Goal: Task Accomplishment & Management: Use online tool/utility

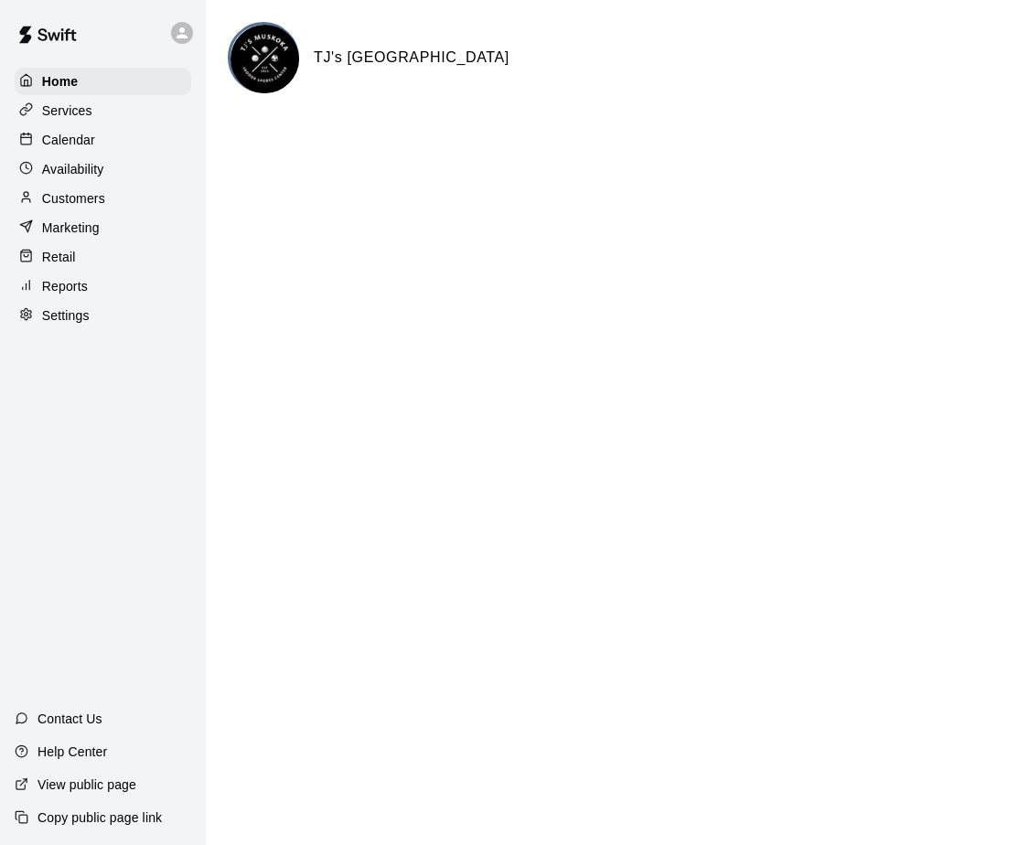
click at [59, 295] on p "Reports" at bounding box center [65, 286] width 46 height 18
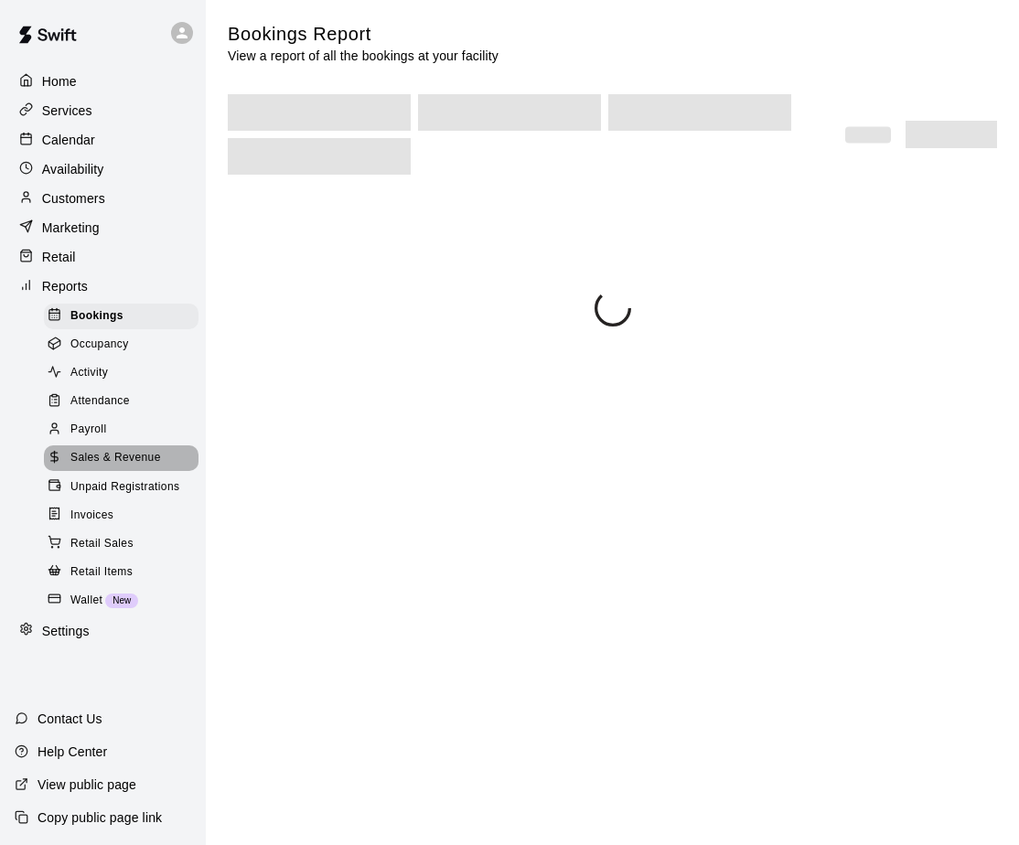
click at [116, 464] on span "Sales & Revenue" at bounding box center [115, 458] width 91 height 18
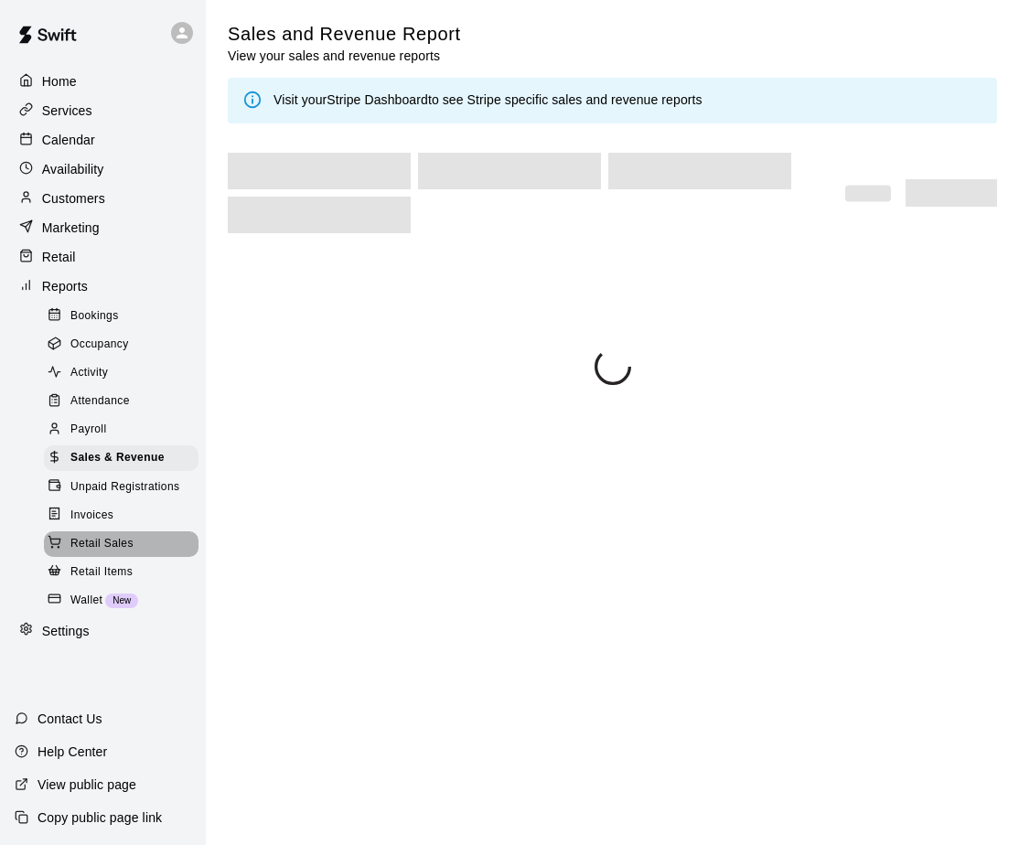
click at [104, 553] on span "Retail Sales" at bounding box center [101, 544] width 63 height 18
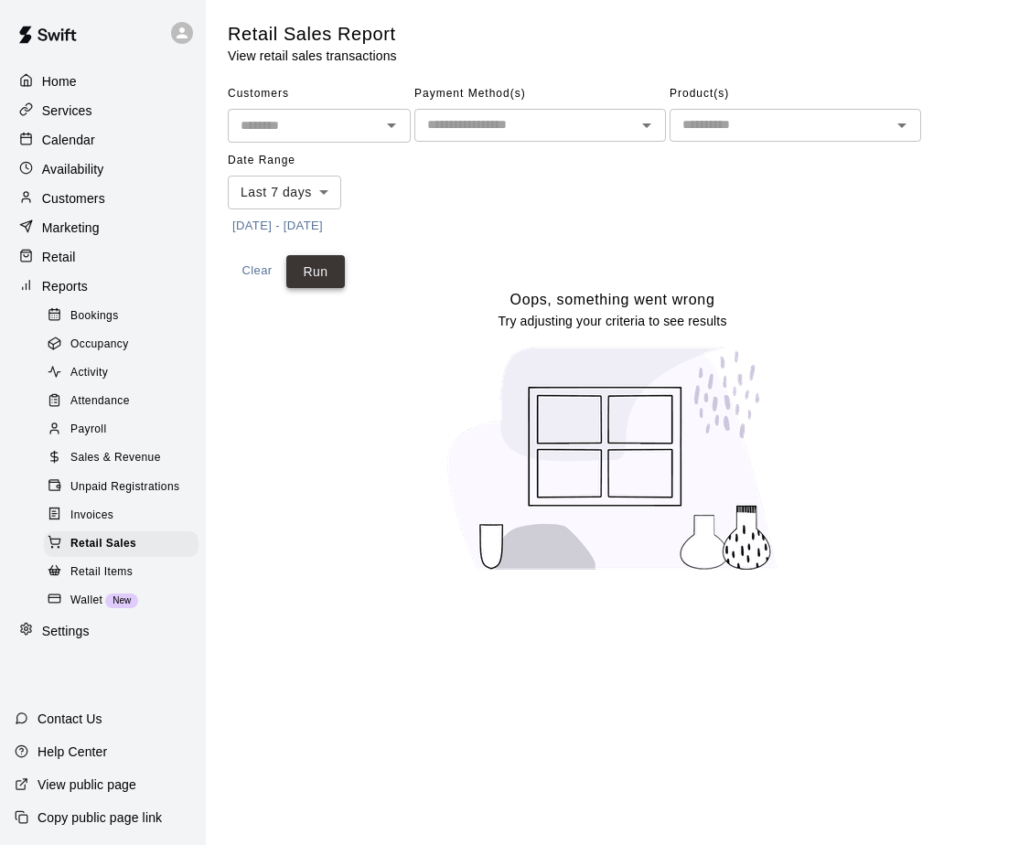
click at [315, 272] on button "Run" at bounding box center [315, 272] width 59 height 34
click at [135, 467] on span "Sales & Revenue" at bounding box center [115, 458] width 91 height 18
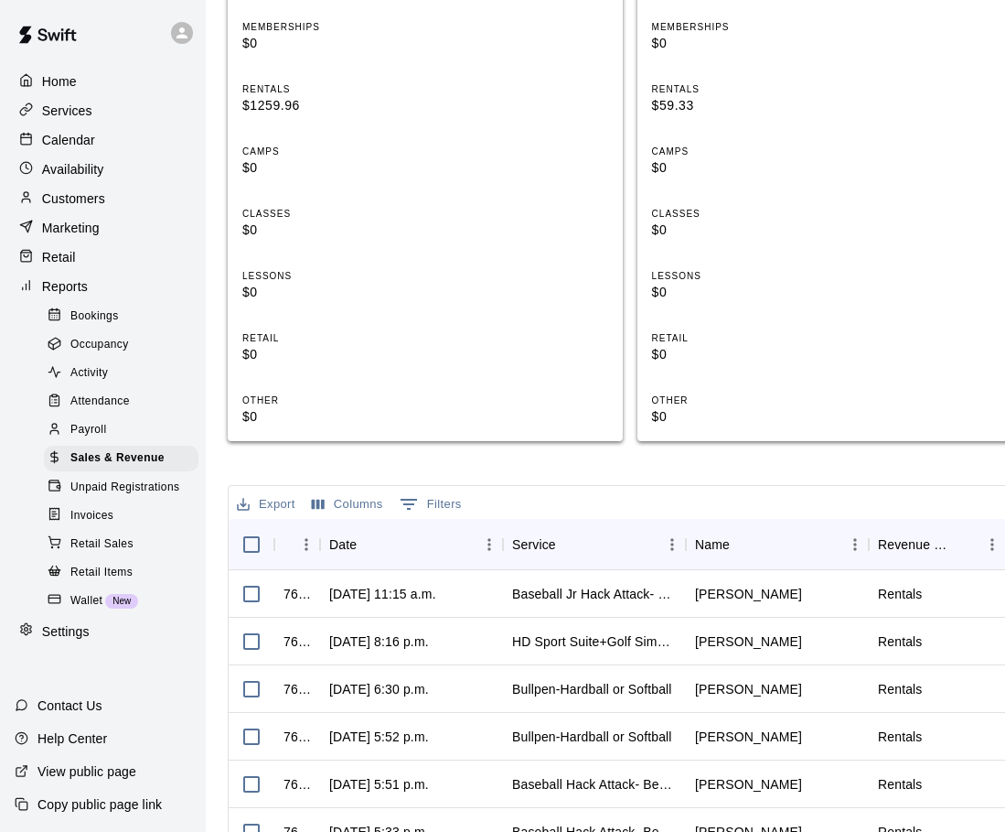
scroll to position [732, 0]
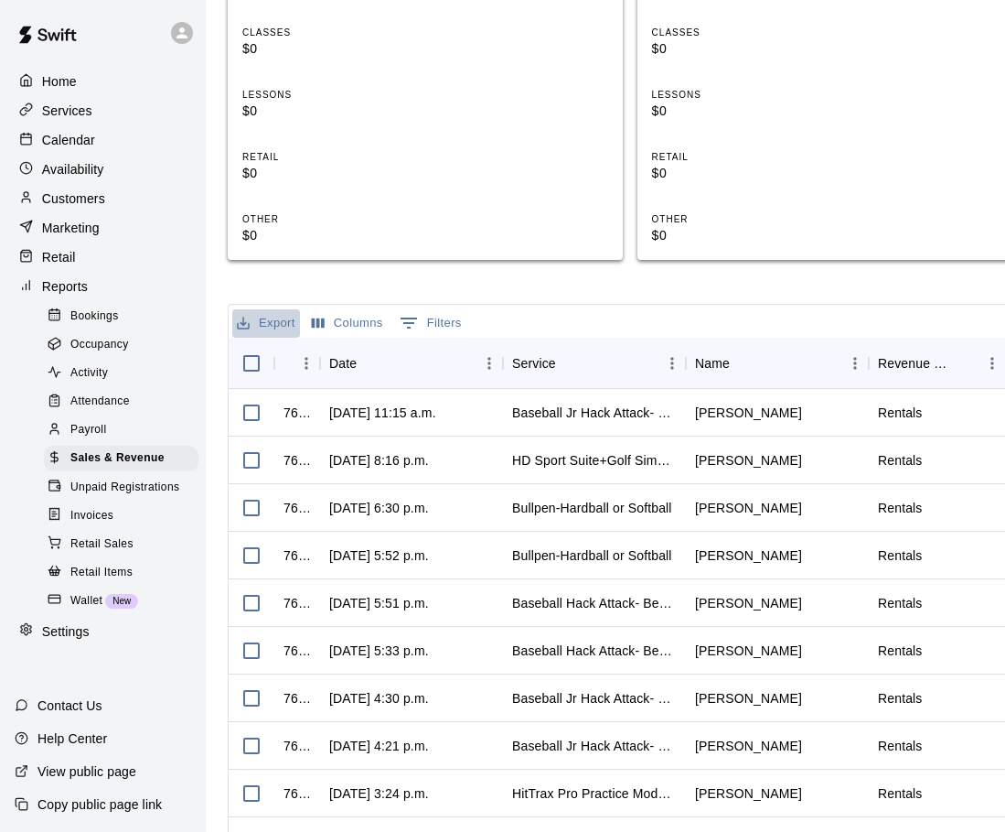
click at [277, 324] on button "Export" at bounding box center [266, 323] width 68 height 28
click at [268, 360] on li "Download as CSV" at bounding box center [302, 360] width 141 height 30
click at [99, 13] on div at bounding box center [103, 33] width 206 height 66
